Goal: Find specific page/section: Find specific page/section

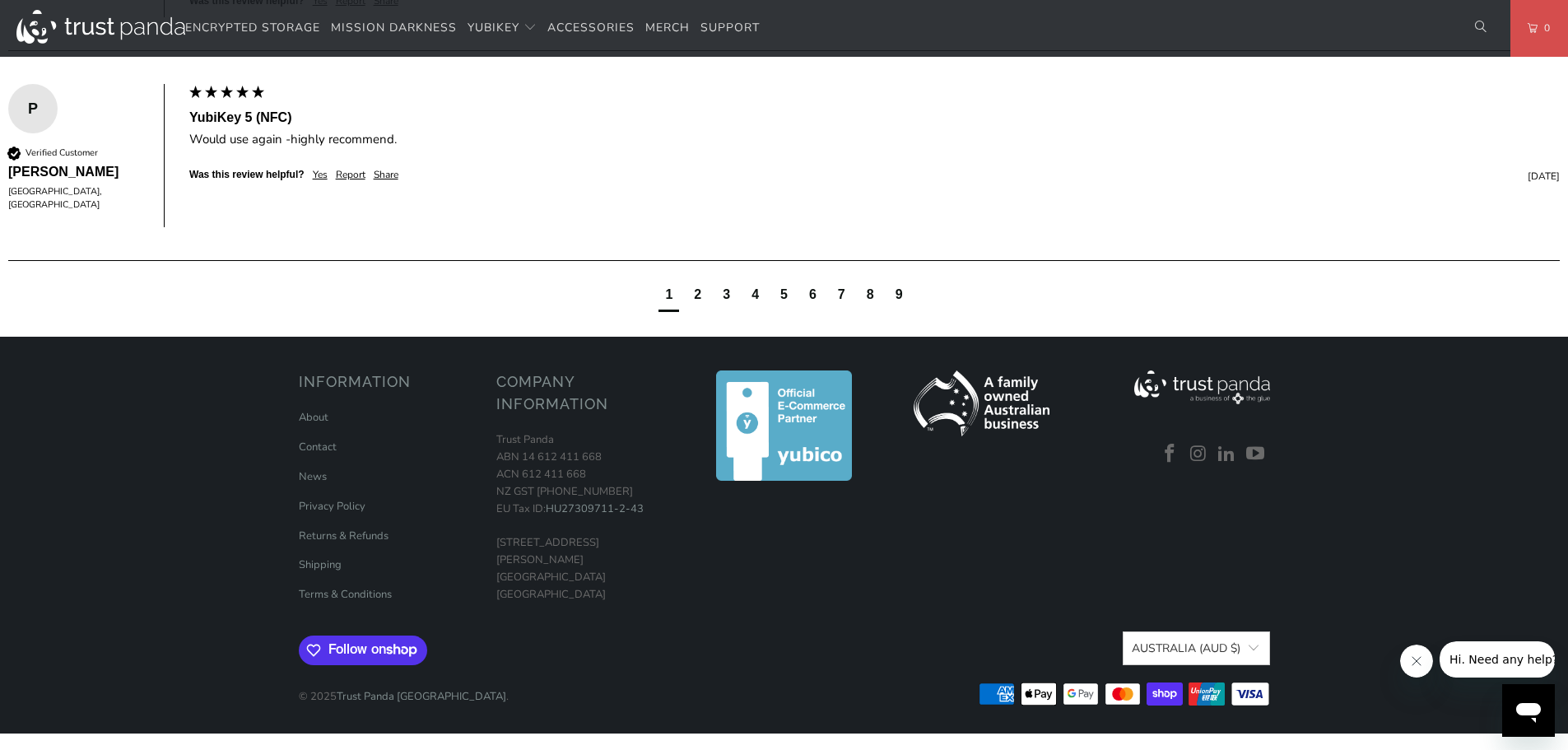
scroll to position [1591, 0]
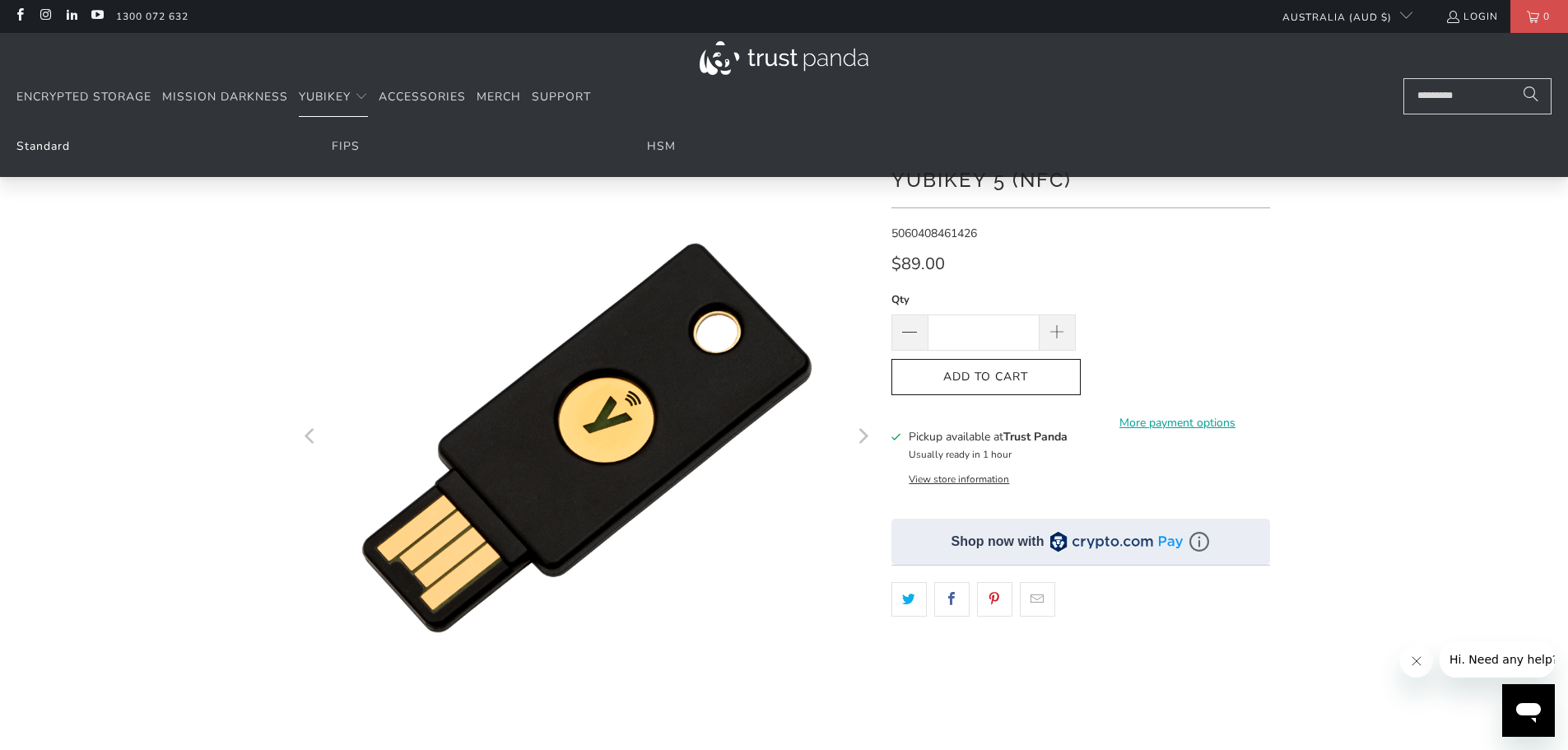
click at [32, 144] on link "Standard" at bounding box center [43, 146] width 53 height 16
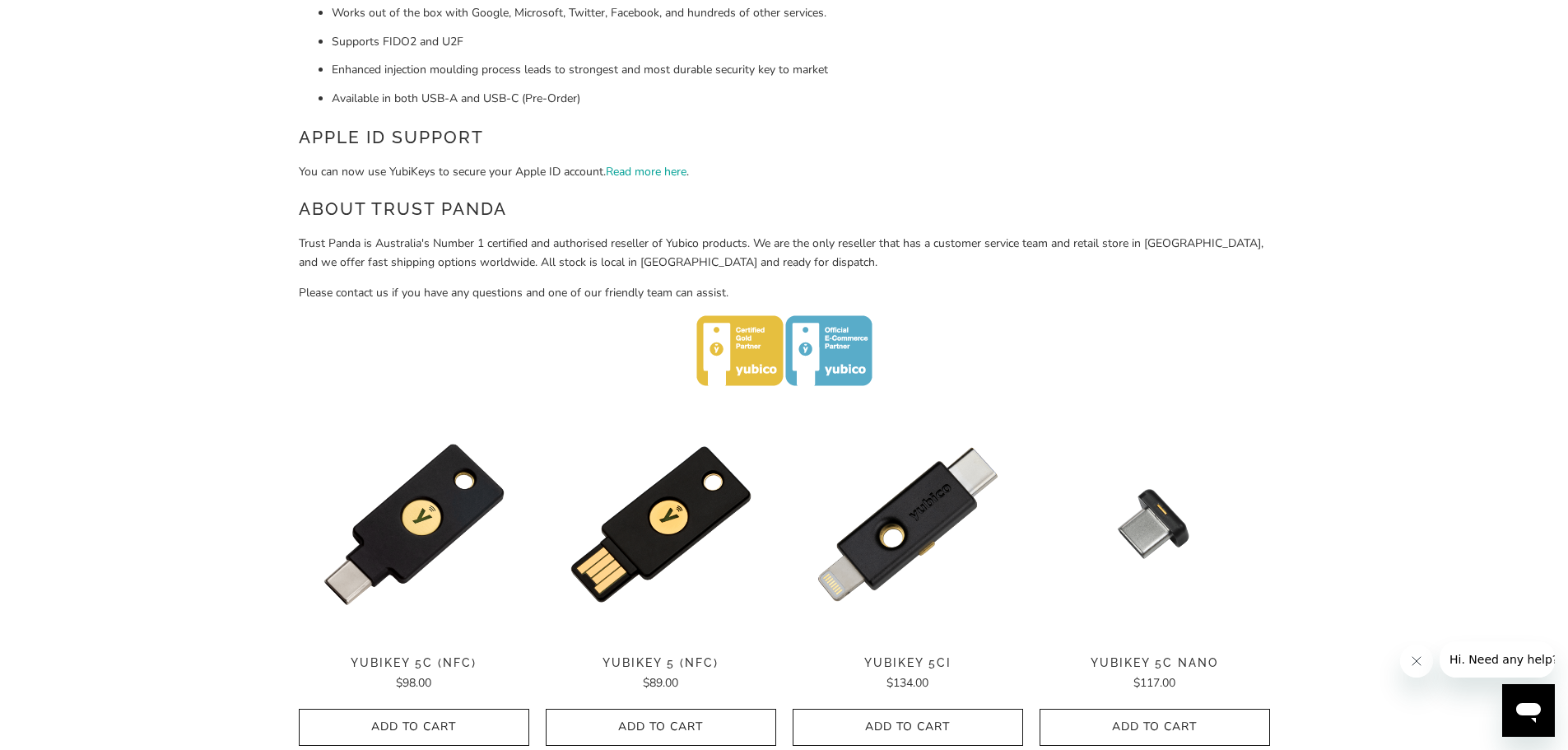
scroll to position [603, 0]
